Goal: Task Accomplishment & Management: Manage account settings

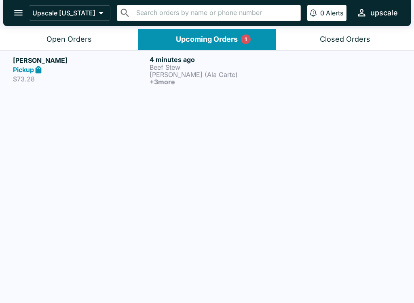
click at [90, 68] on div "Pickup" at bounding box center [79, 69] width 133 height 9
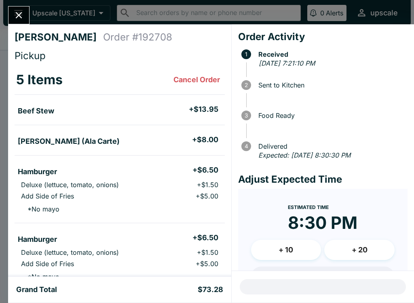
click at [17, 19] on icon "Close" at bounding box center [18, 15] width 11 height 11
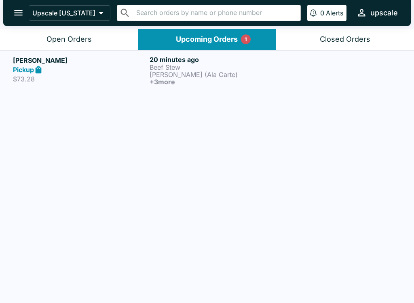
click at [89, 82] on p "$73.28" at bounding box center [79, 79] width 133 height 8
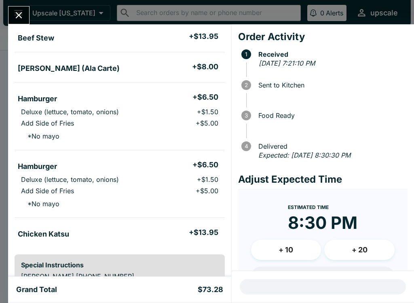
scroll to position [73, 0]
click at [16, 9] on button "Close" at bounding box center [18, 14] width 21 height 17
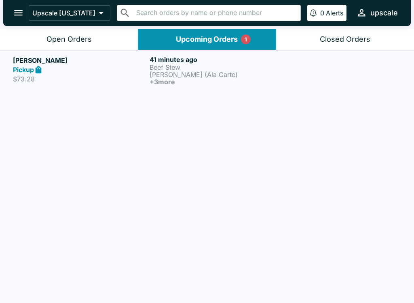
click at [160, 68] on p "Beef Stew" at bounding box center [216, 66] width 133 height 7
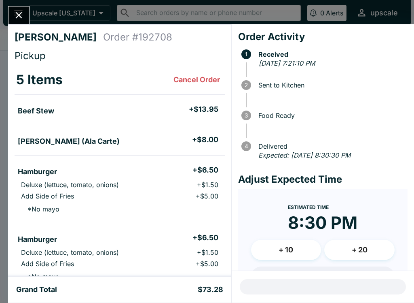
click at [22, 10] on icon "Close" at bounding box center [18, 15] width 11 height 11
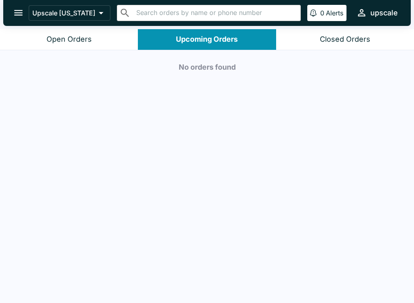
click at [76, 38] on div "Open Orders" at bounding box center [69, 39] width 45 height 9
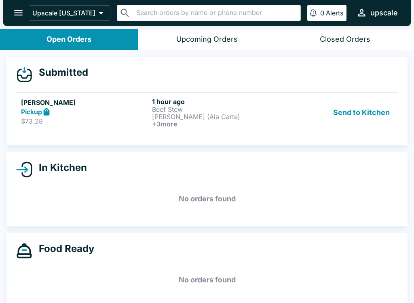
click at [356, 116] on button "Send to Kitchen" at bounding box center [361, 112] width 63 height 30
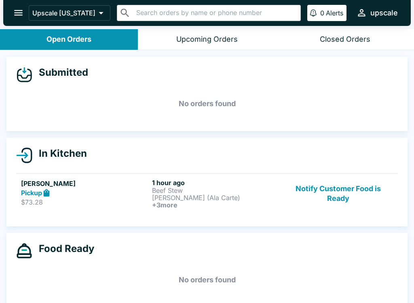
click at [332, 195] on button "Notify Customer Food is Ready" at bounding box center [338, 193] width 110 height 30
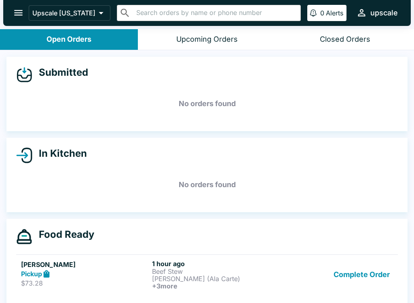
click at [365, 273] on button "Complete Order" at bounding box center [361, 274] width 63 height 30
